Goal: Task Accomplishment & Management: Manage account settings

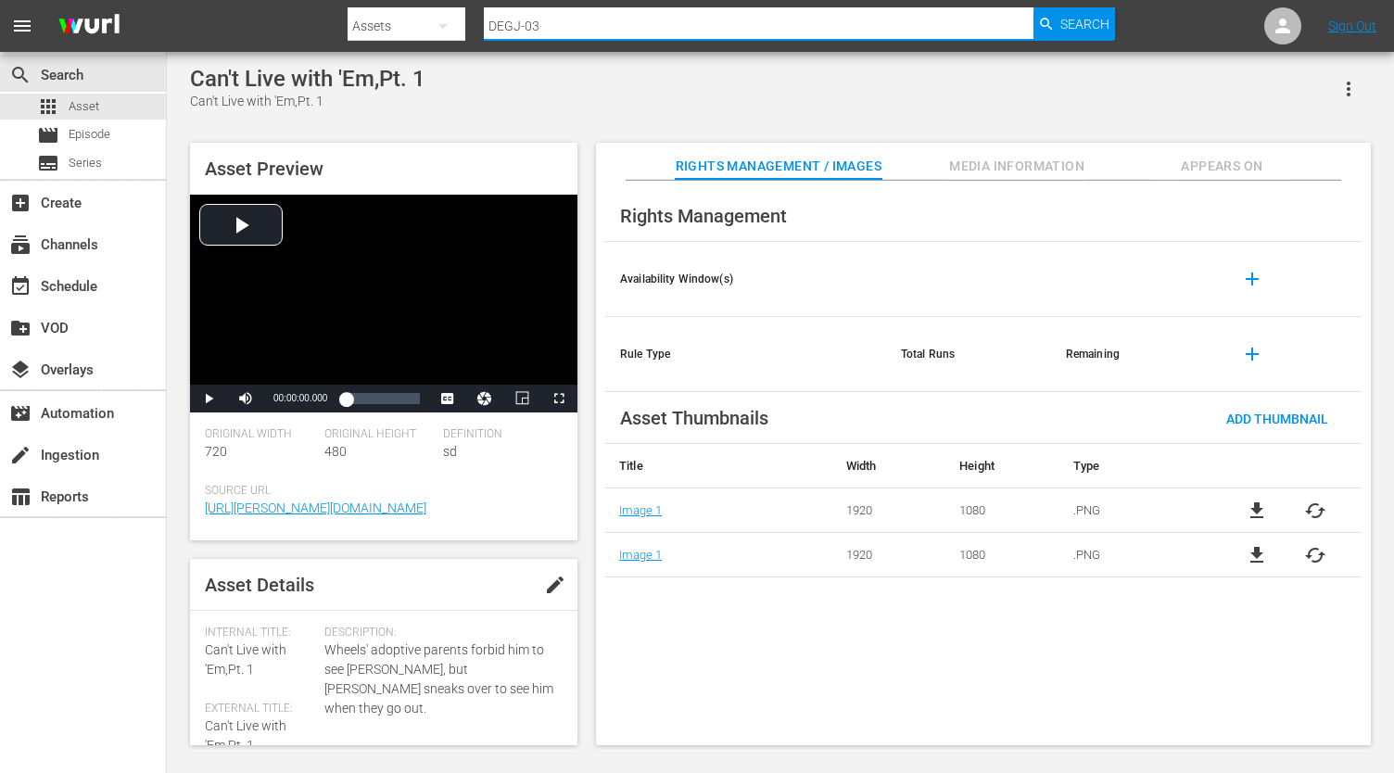
drag, startPoint x: 560, startPoint y: 26, endPoint x: 467, endPoint y: 25, distance: 92.7
click at [467, 25] on div "Search By Assets Search ID, Title, Description, Keywords, or Category DEGJ-03 S…" at bounding box center [731, 26] width 767 height 44
paste input "-037"
type input "DEGJ-03-037"
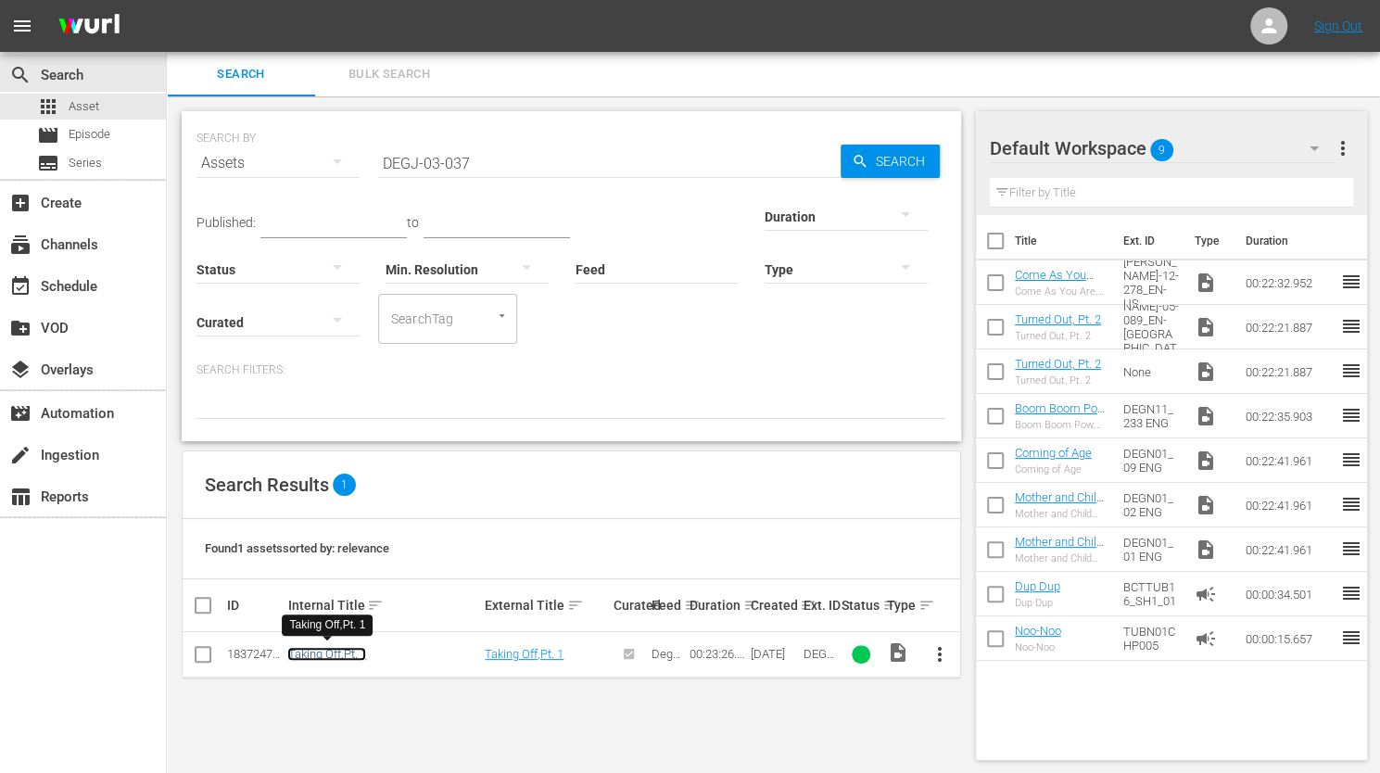
click at [323, 651] on link "Taking Off,Pt. 1" at bounding box center [326, 654] width 79 height 14
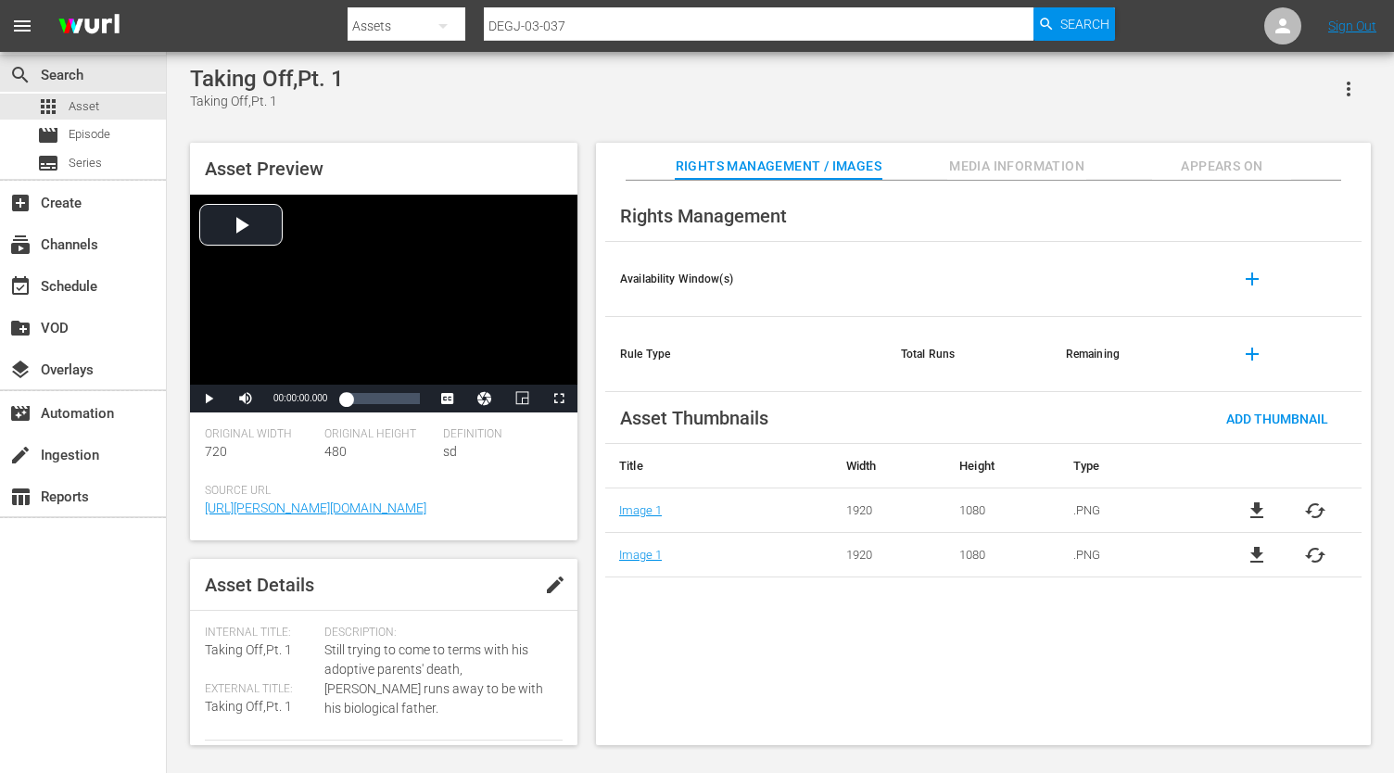
click at [551, 596] on span "edit" at bounding box center [555, 585] width 22 height 22
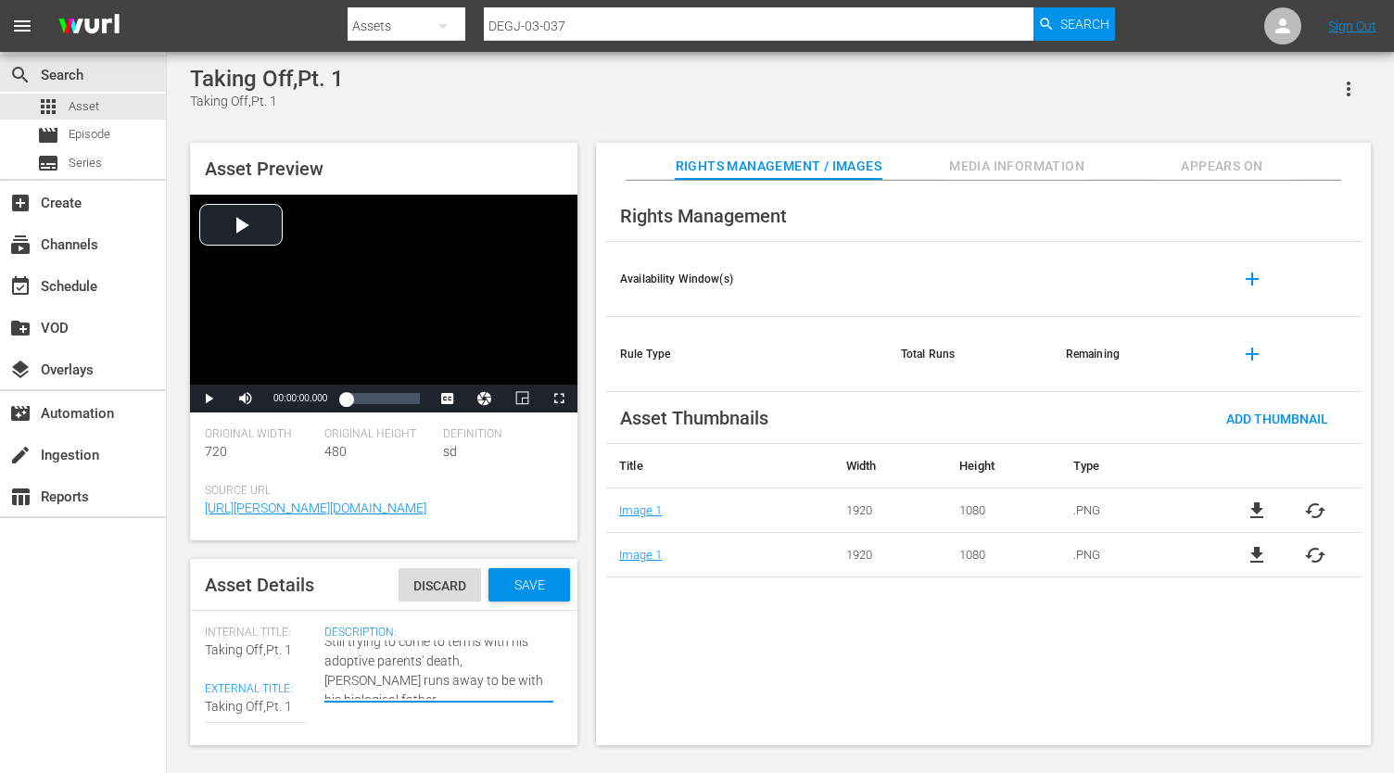
scroll to position [19, 0]
drag, startPoint x: 378, startPoint y: 707, endPoint x: 320, endPoint y: 691, distance: 60.5
type textarea "Still trying to come to terms with his adoptive parents' death, Wheels g to be …"
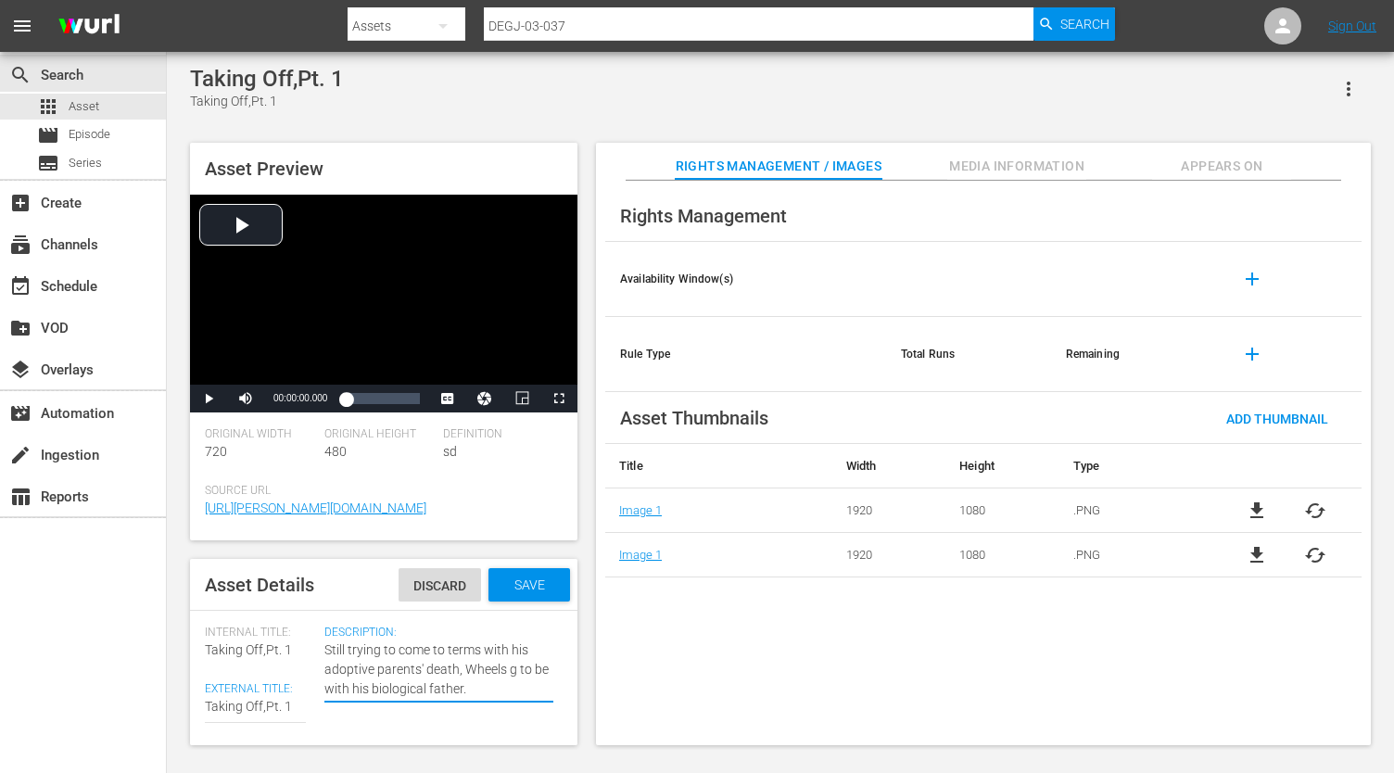
type textarea "Still trying to come to terms with his adoptive parents' death, Wheels go to be…"
type textarea "Still trying to come to terms with his adoptive parents' death, Wheels goe to b…"
type textarea "Still trying to come to terms with his adoptive parents' death, [PERSON_NAME] g…"
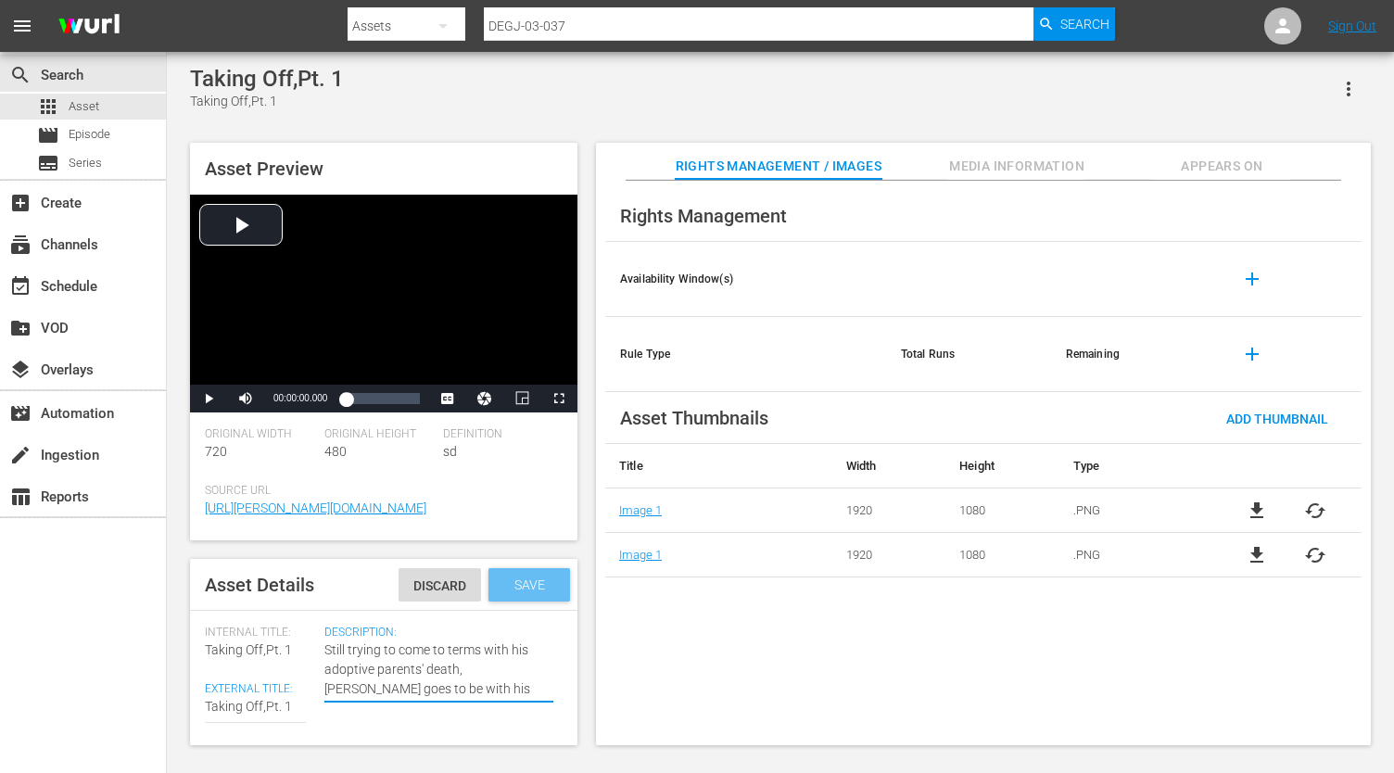
type textarea "Still trying to come to terms with his adoptive parents' death, [PERSON_NAME] g…"
click at [515, 592] on span "Save" at bounding box center [530, 584] width 60 height 15
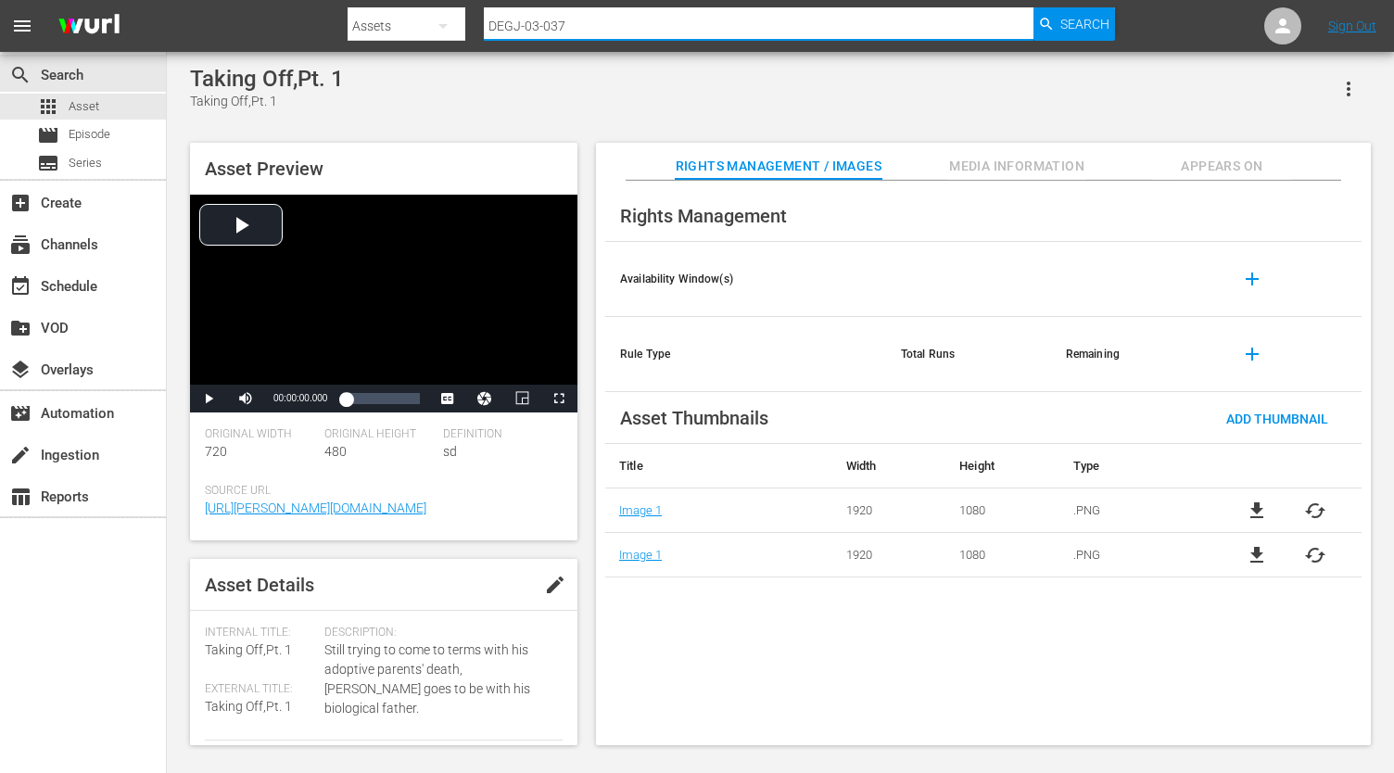
drag, startPoint x: 567, startPoint y: 21, endPoint x: 431, endPoint y: 16, distance: 136.4
click at [431, 16] on div "Search By Assets Search ID, Title, Description, Keywords, or Category DEGJ-03-0…" at bounding box center [731, 26] width 767 height 44
click at [78, 129] on span "Episode" at bounding box center [90, 134] width 42 height 19
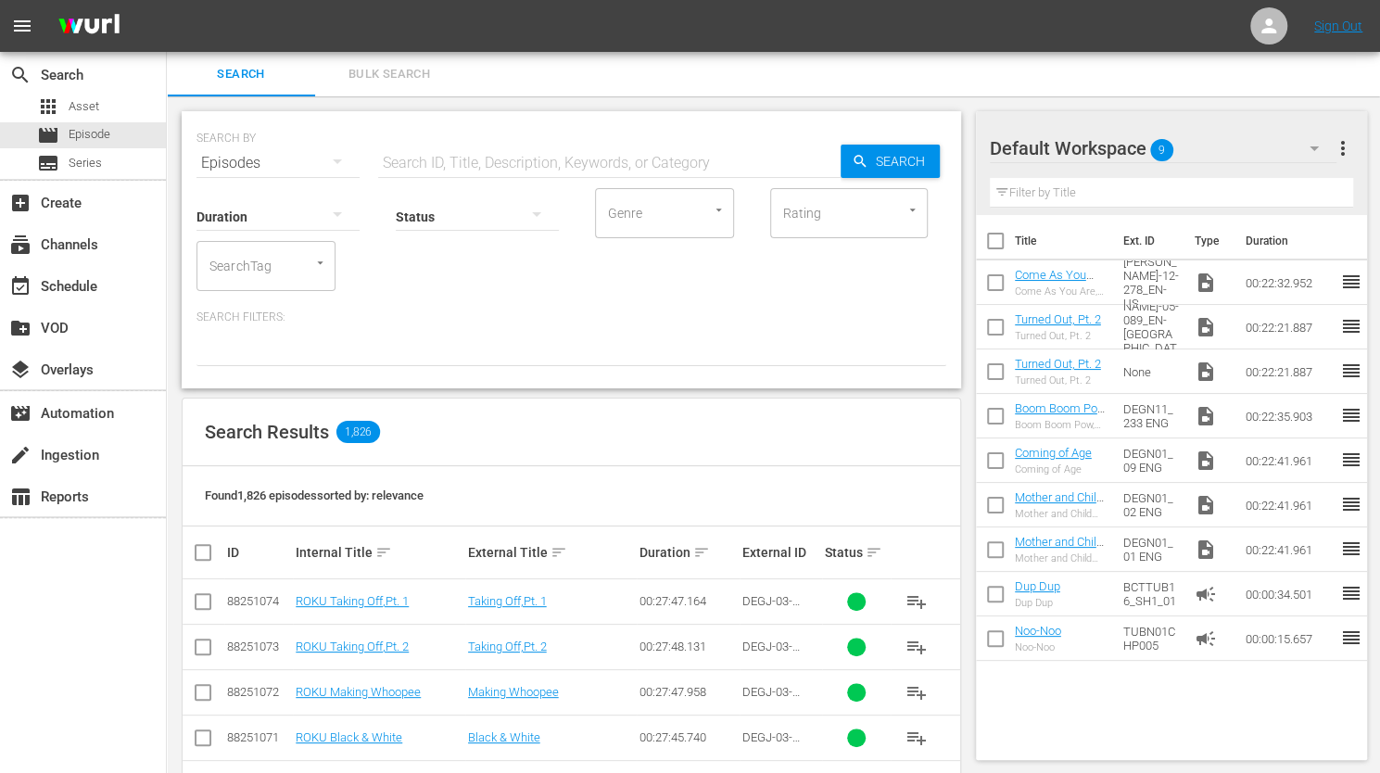
click at [358, 70] on span "Bulk Search" at bounding box center [389, 74] width 126 height 21
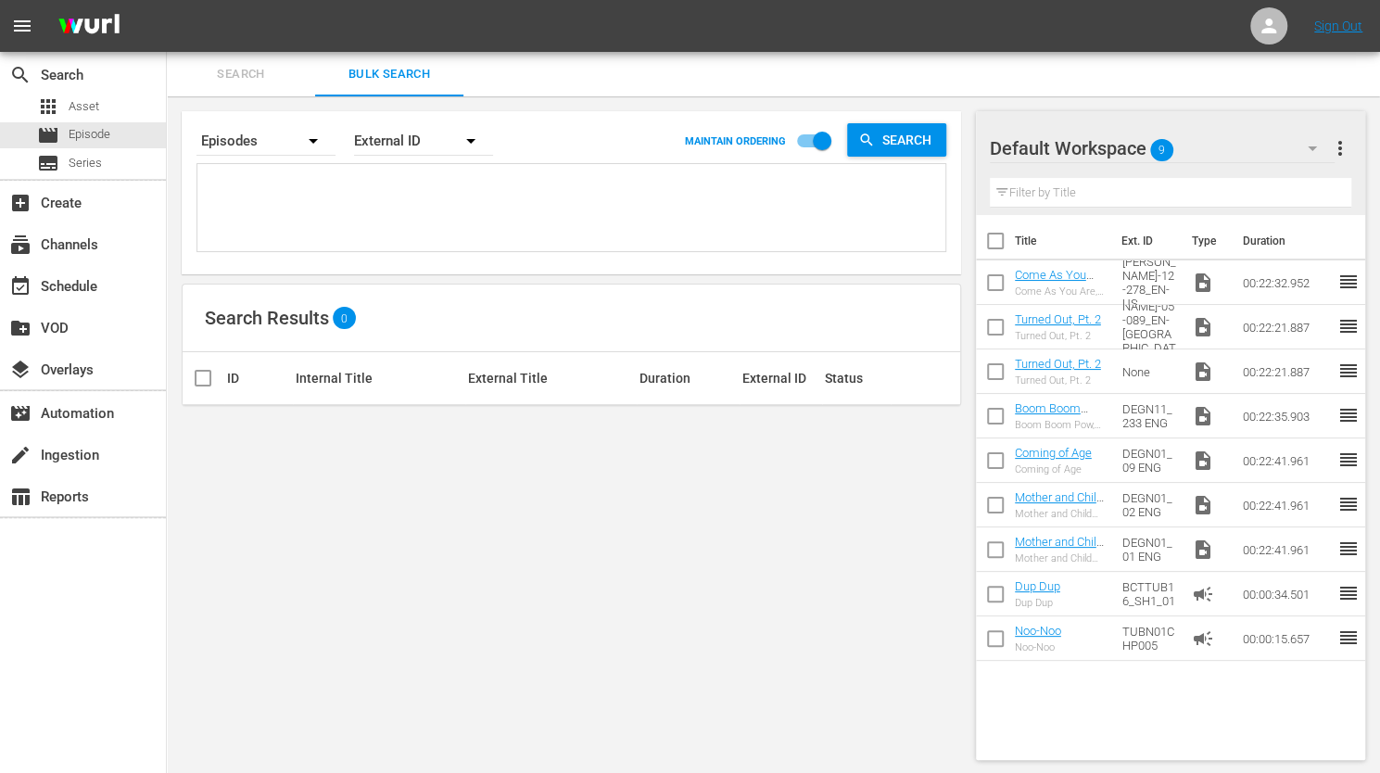
click at [228, 71] on span "Search" at bounding box center [241, 74] width 126 height 21
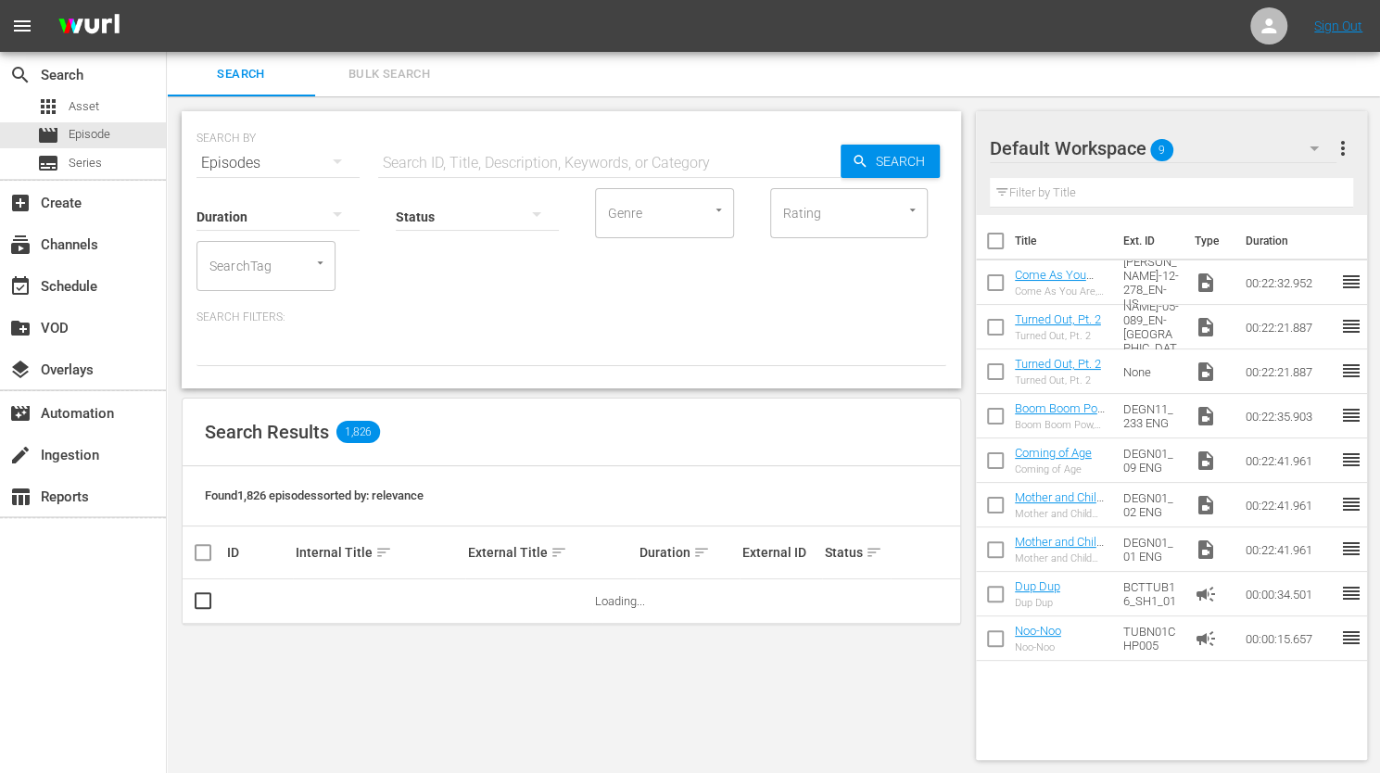
click at [411, 165] on input "text" at bounding box center [609, 163] width 463 height 44
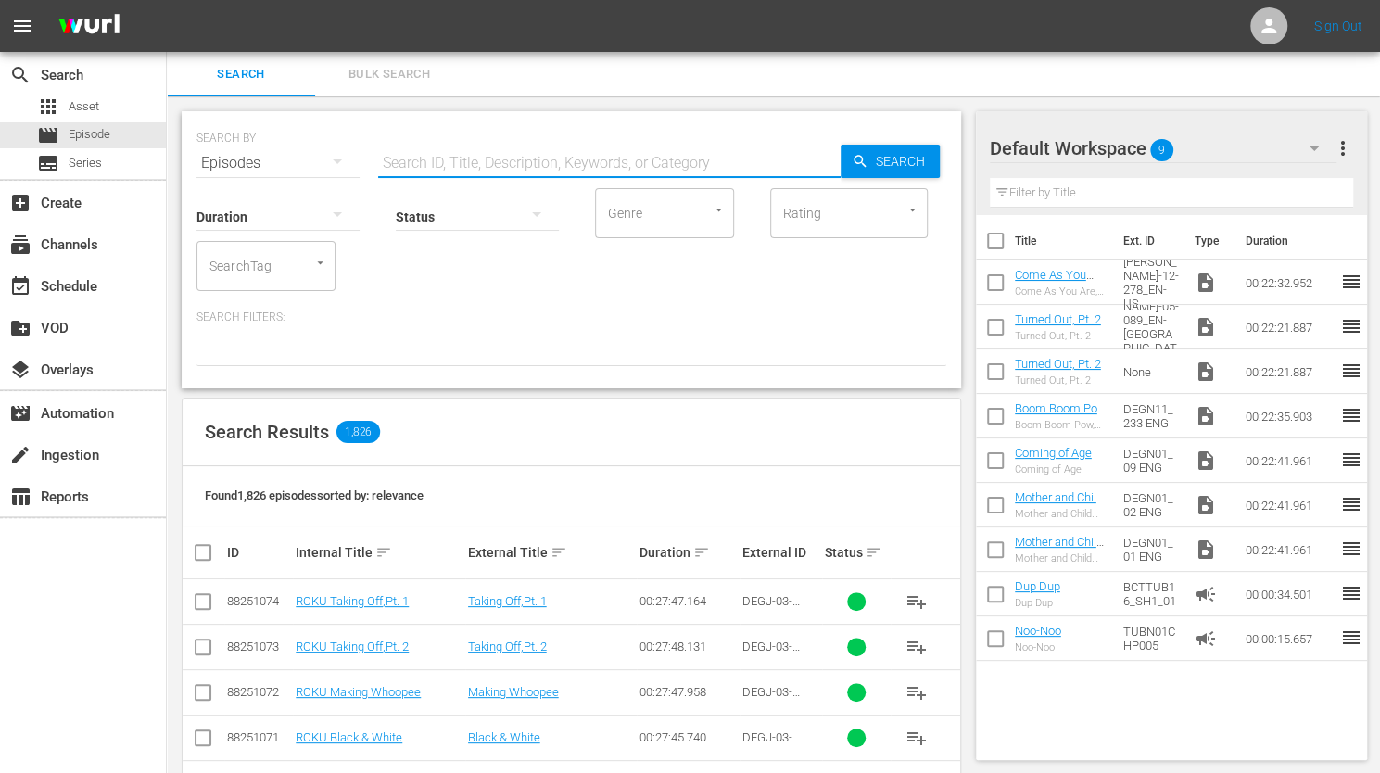
paste input "DEGJ-03-037"
type input "DEGJ-03-037"
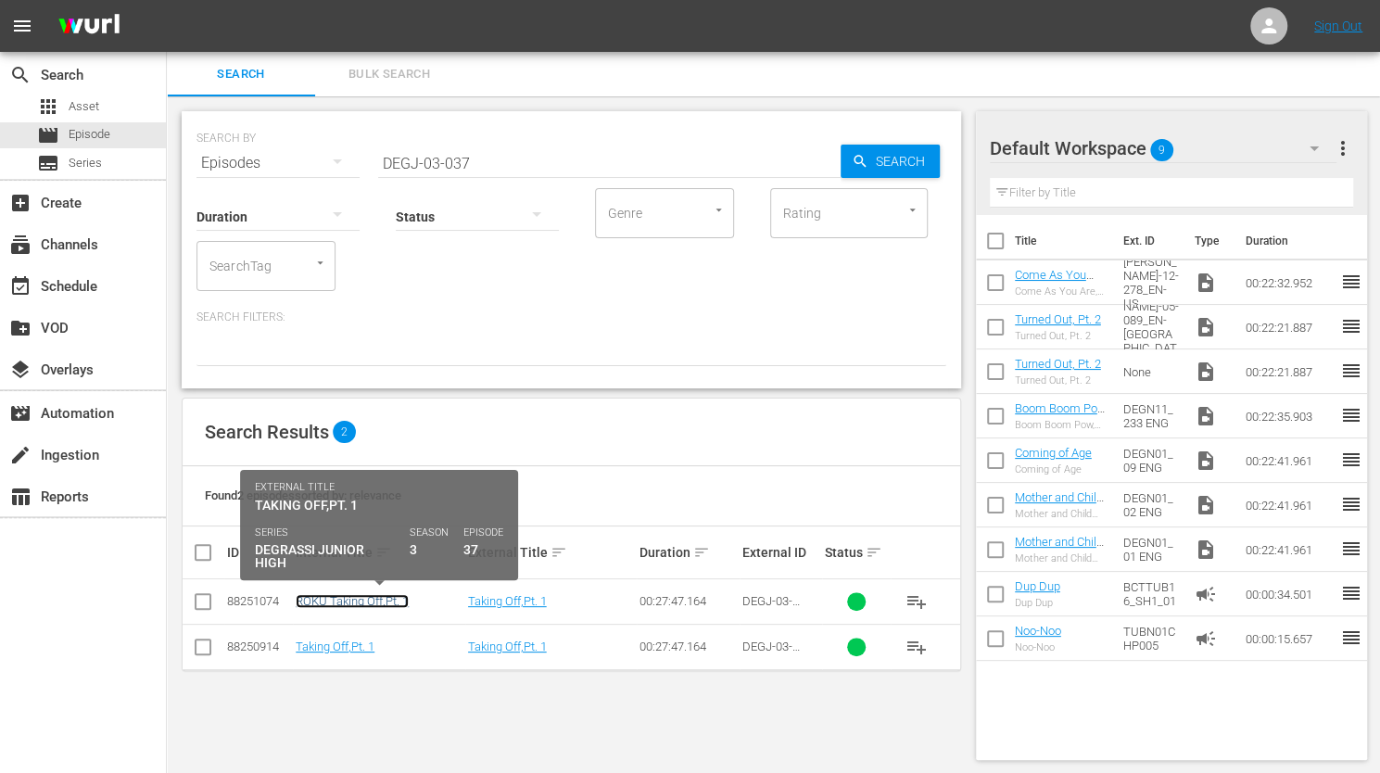
click at [345, 600] on link "ROKU Taking Off,Pt. 1" at bounding box center [352, 601] width 113 height 14
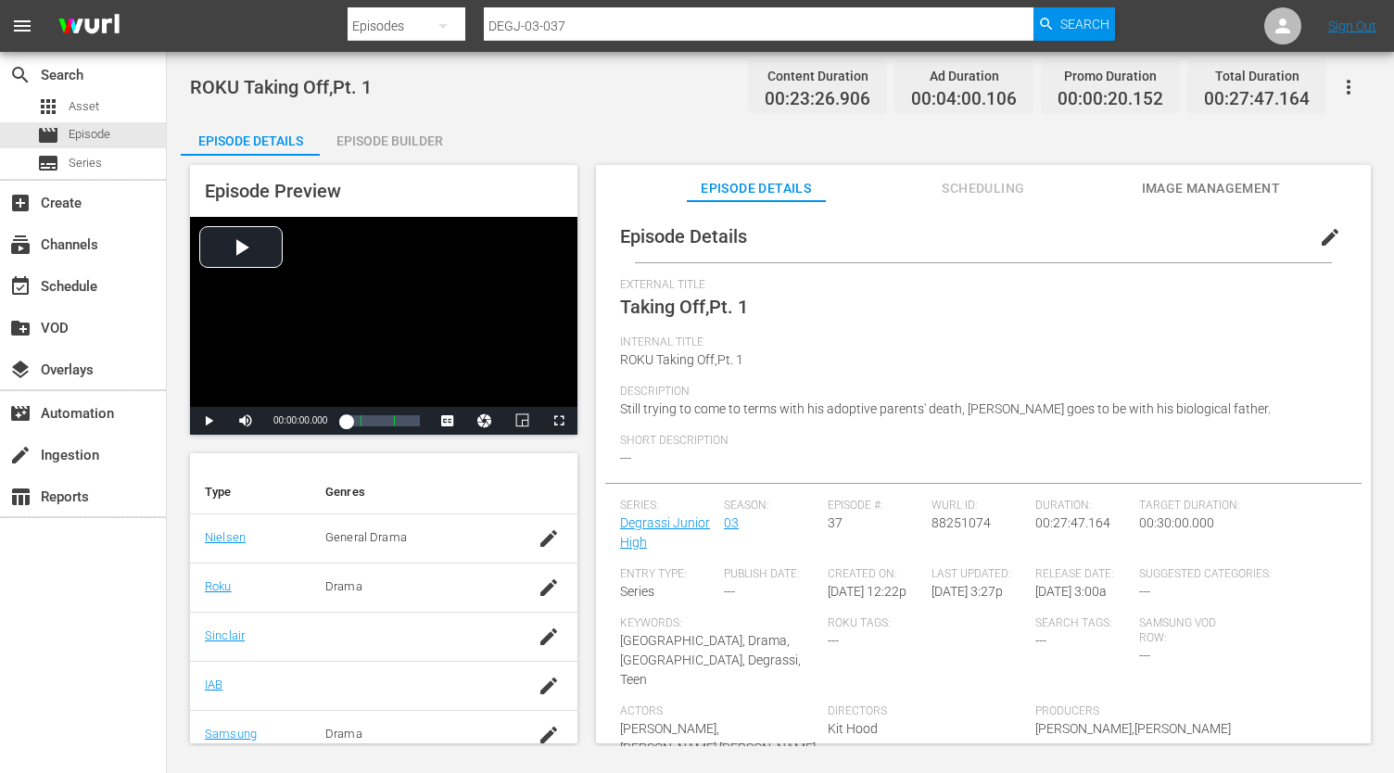
scroll to position [371, 0]
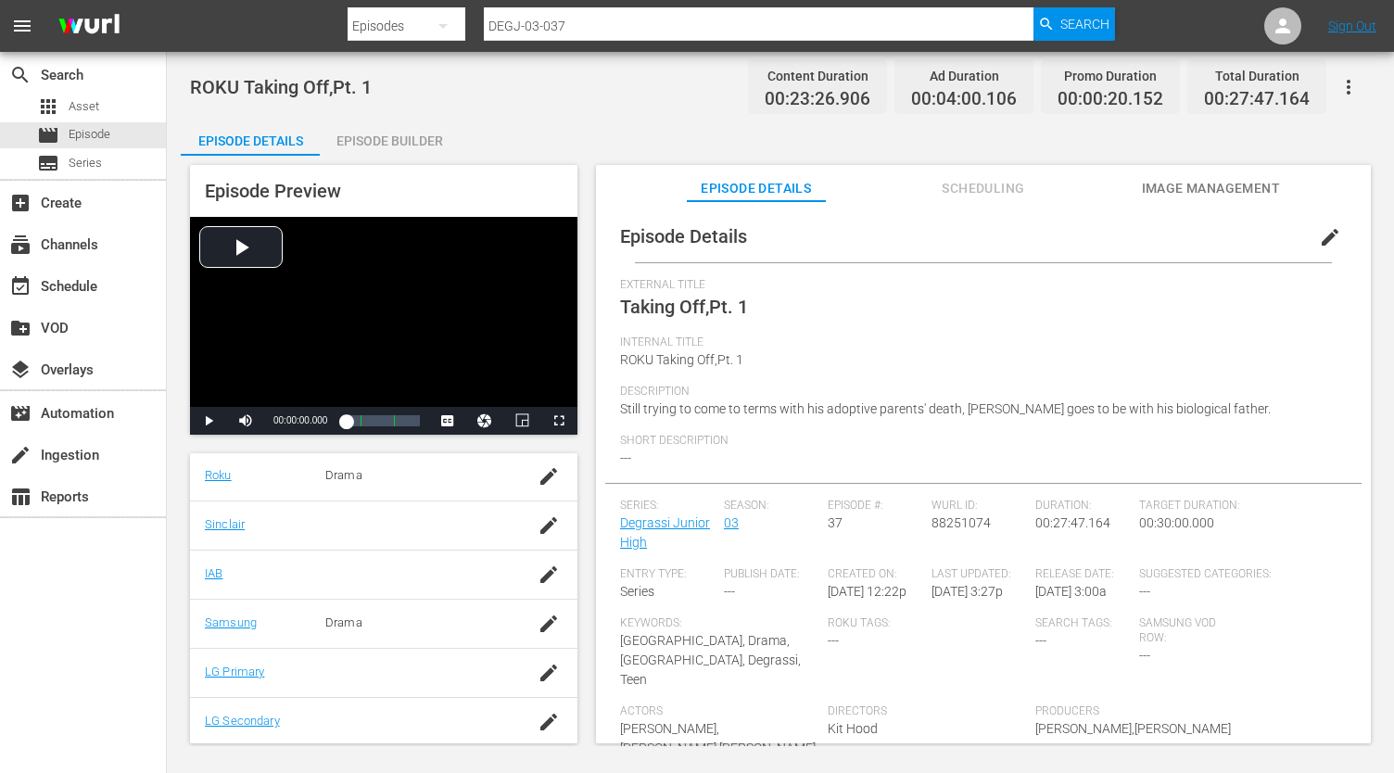
click at [1078, 435] on span "Short Description" at bounding box center [978, 441] width 717 height 15
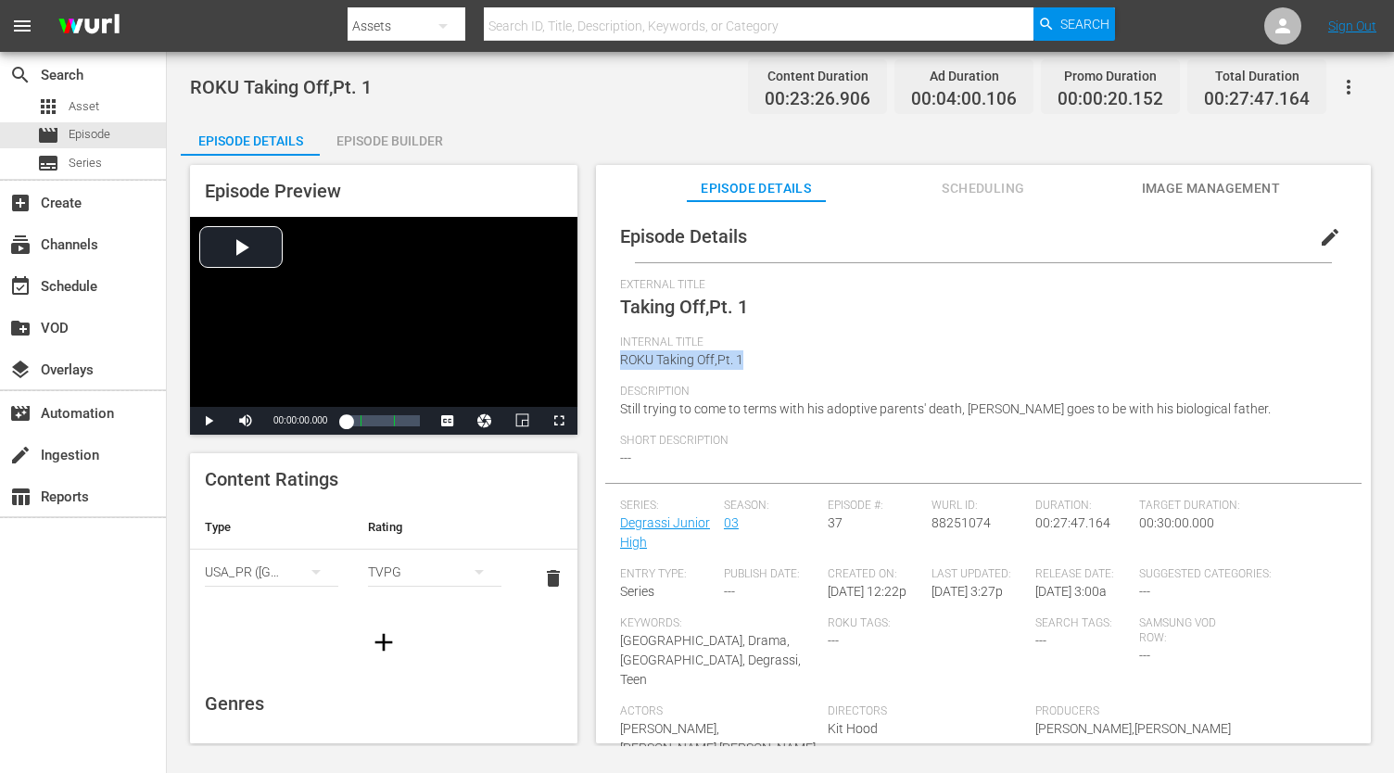
drag, startPoint x: 620, startPoint y: 362, endPoint x: 744, endPoint y: 366, distance: 124.3
click at [744, 366] on div "Internal Title ROKU Taking Off,Pt. 1" at bounding box center [983, 360] width 727 height 49
copy span "ROKU Taking Off,Pt. 1"
click at [87, 102] on span "Asset" at bounding box center [84, 106] width 31 height 19
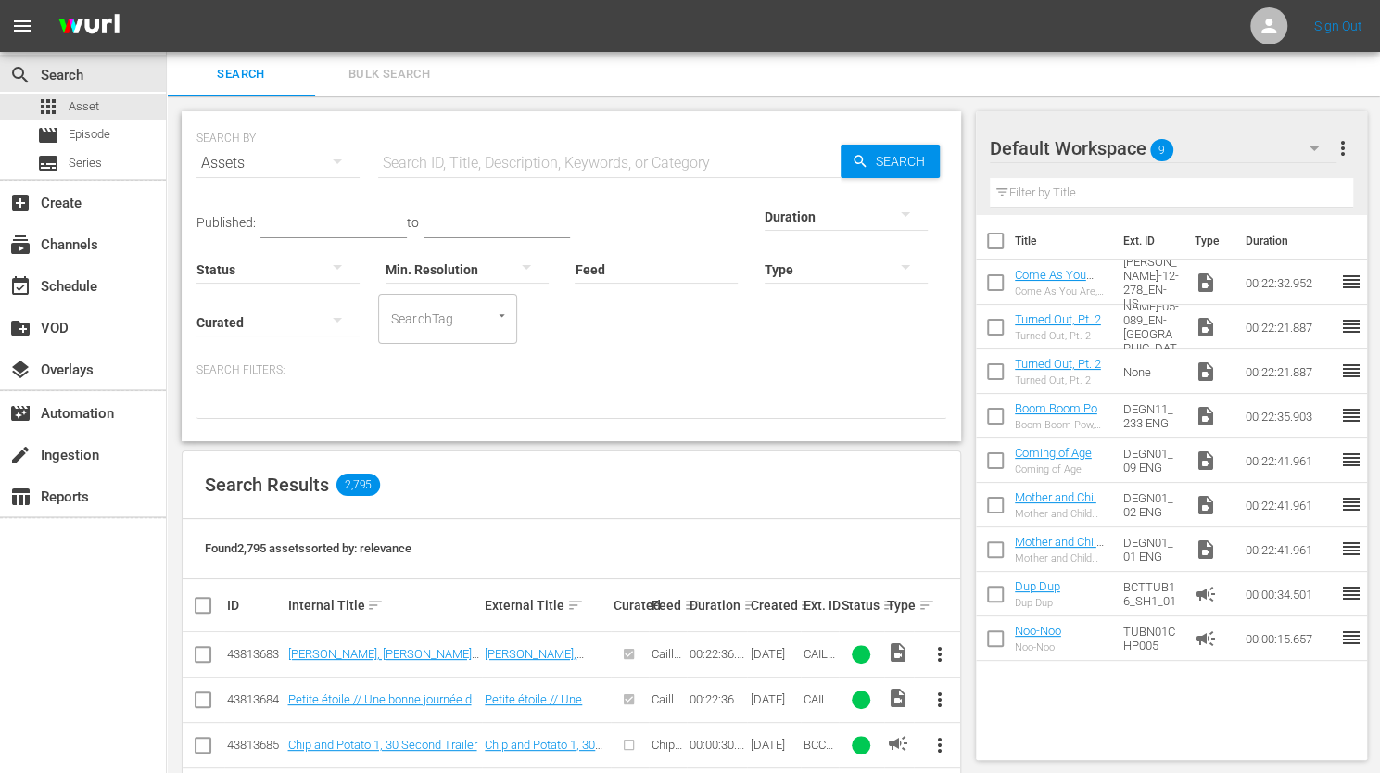
click at [400, 168] on input "text" at bounding box center [609, 163] width 463 height 44
paste input "ROKU Taking Off,Pt. 1"
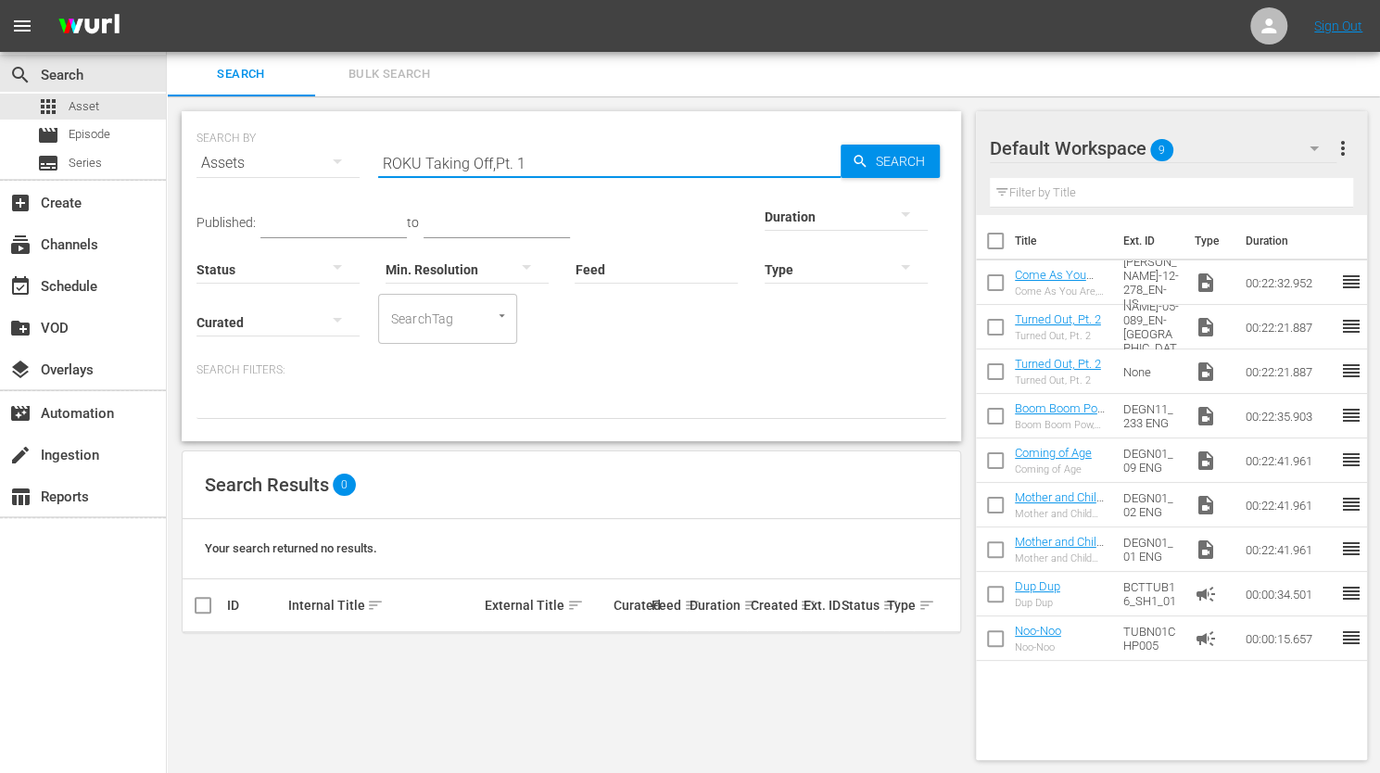
drag, startPoint x: 535, startPoint y: 165, endPoint x: 477, endPoint y: 166, distance: 57.5
click at [477, 166] on input "ROKU Taking Off,Pt. 1" at bounding box center [609, 163] width 463 height 44
type input "ROKU Taking Off"
drag, startPoint x: 527, startPoint y: 155, endPoint x: 363, endPoint y: 163, distance: 164.3
click at [363, 163] on div "SEARCH BY Search By Assets Search ID, Title, Description, Keywords, or Category…" at bounding box center [572, 152] width 750 height 67
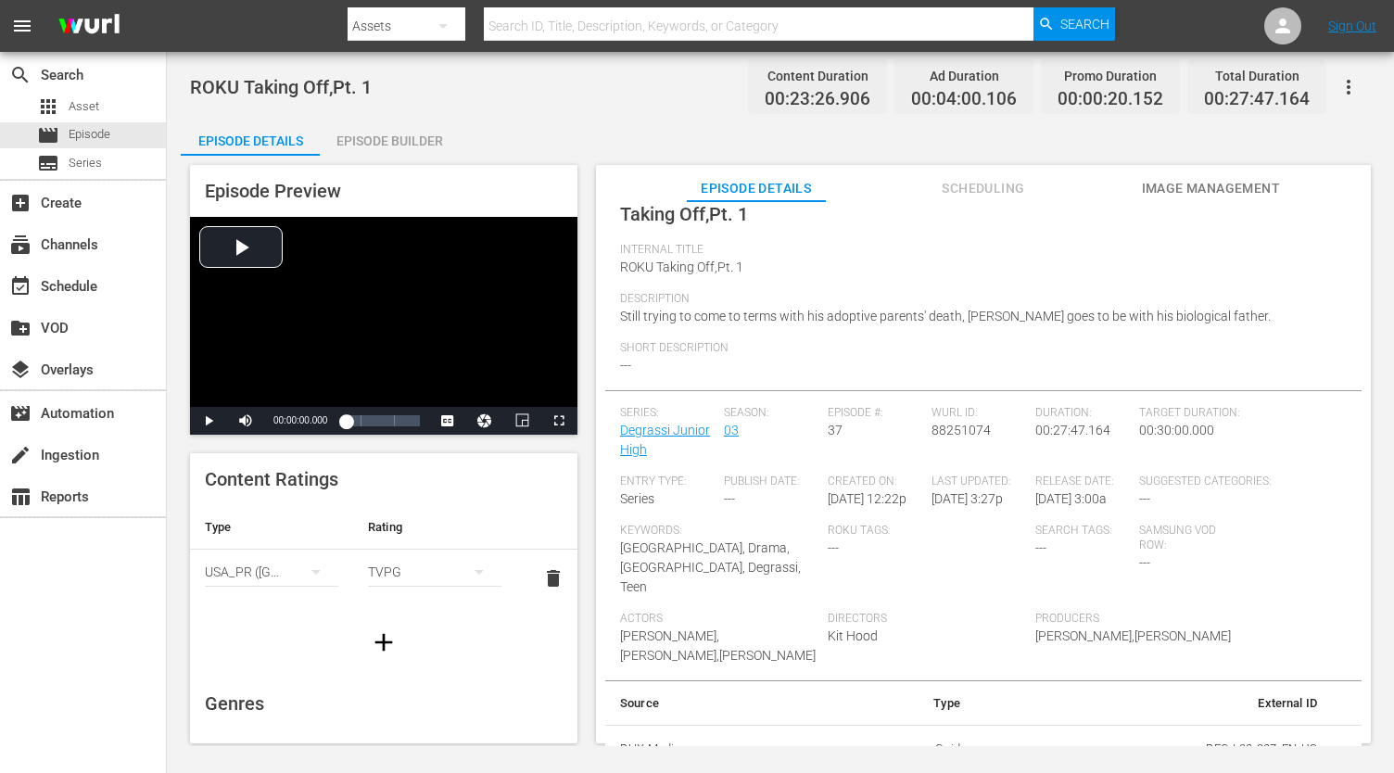
scroll to position [113, 0]
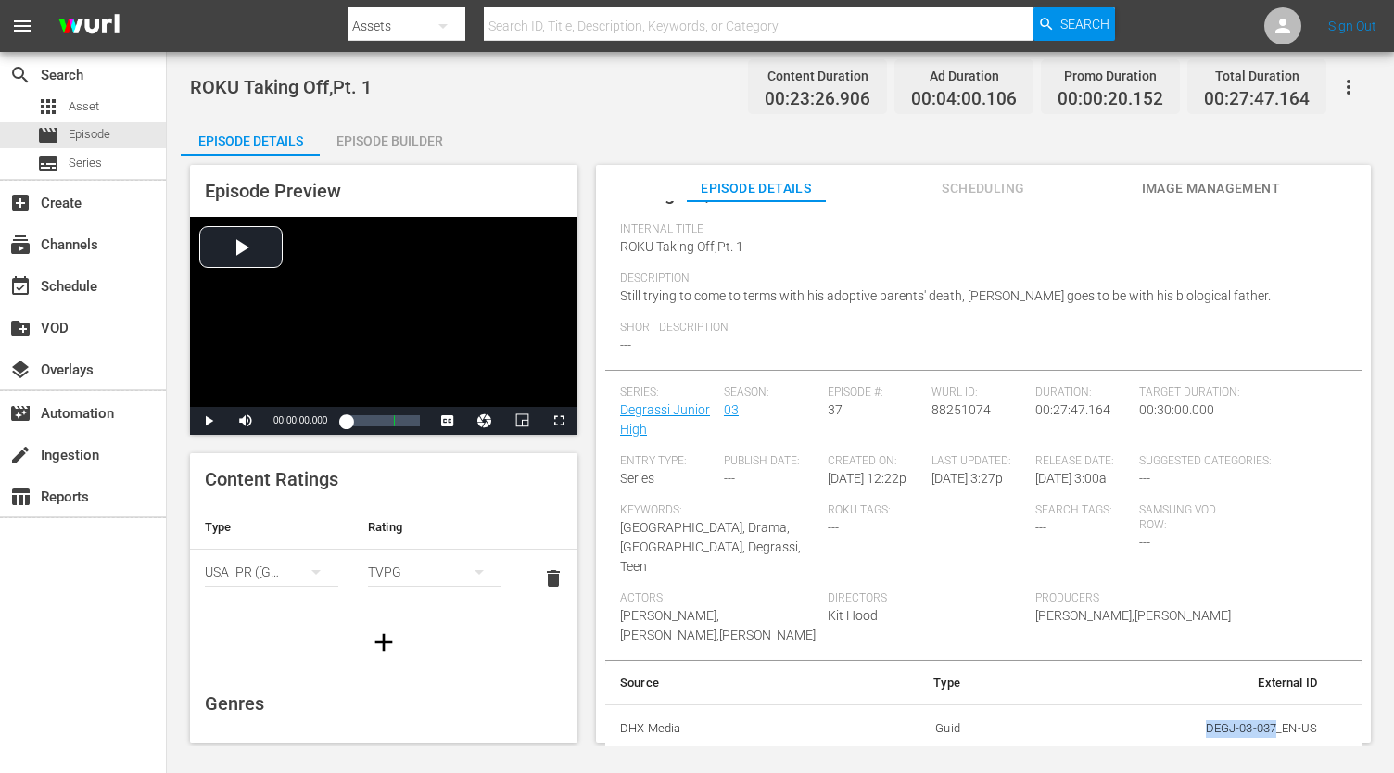
drag, startPoint x: 1193, startPoint y: 728, endPoint x: 1266, endPoint y: 727, distance: 73.2
click at [1266, 727] on td "DEGJ-03-037_EN-US" at bounding box center [1153, 728] width 357 height 48
copy td "DEGJ-03-037"
